Goal: Task Accomplishment & Management: Manage account settings

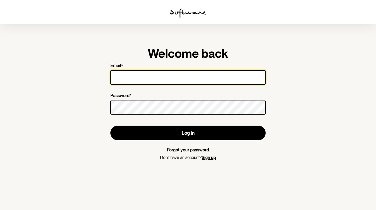
click at [169, 79] on input "Email *" at bounding box center [187, 77] width 155 height 15
type input "[PERSON_NAME][EMAIL_ADDRESS][DOMAIN_NAME]"
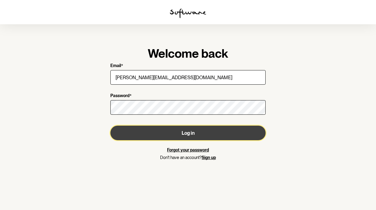
click at [211, 129] on button "Log in" at bounding box center [187, 132] width 155 height 15
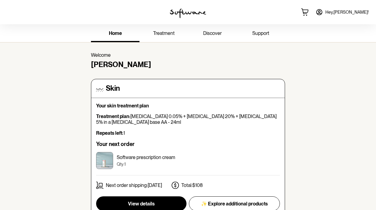
click at [361, 14] on span "Hey, [PERSON_NAME] !" at bounding box center [346, 12] width 43 height 5
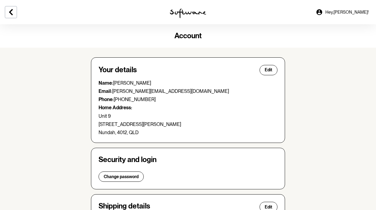
click at [353, 14] on span "Hey, [PERSON_NAME] !" at bounding box center [346, 12] width 43 height 5
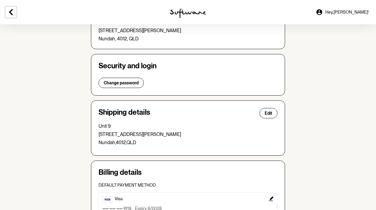
scroll to position [185, 0]
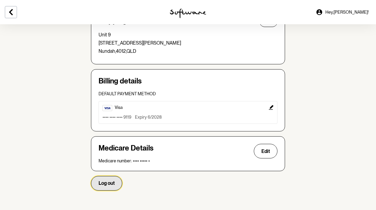
click at [106, 182] on span "Log out" at bounding box center [107, 183] width 16 height 6
